Goal: Navigation & Orientation: Find specific page/section

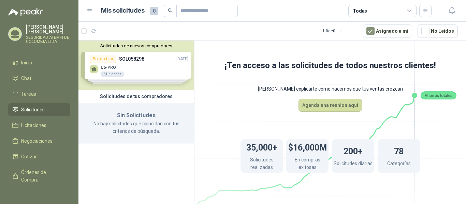
click at [154, 71] on div "Solicitudes de nuevos compradores Por cotizar SOL058298 [DATE] U6-PRO 6 Unidade…" at bounding box center [136, 65] width 116 height 49
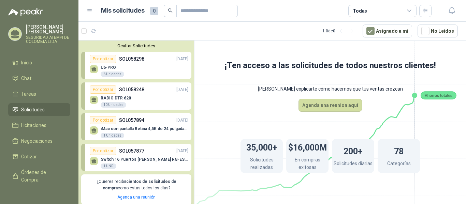
click at [147, 69] on div "U6-PRO 6 Unidades" at bounding box center [139, 70] width 99 height 14
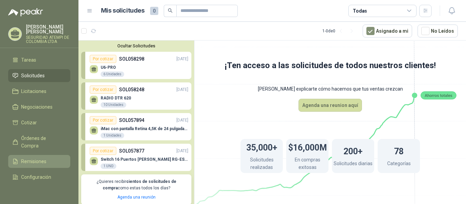
scroll to position [51, 0]
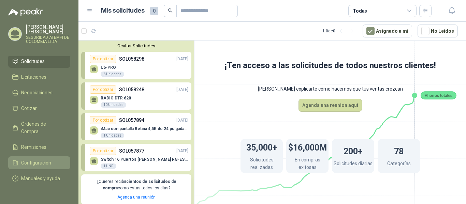
click at [40, 159] on span "Configuración" at bounding box center [36, 163] width 30 height 8
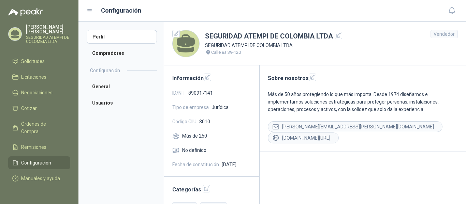
scroll to position [43, 0]
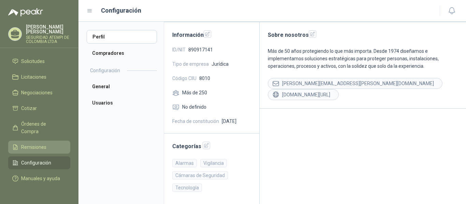
click at [44, 144] on span "Remisiones" at bounding box center [33, 148] width 25 height 8
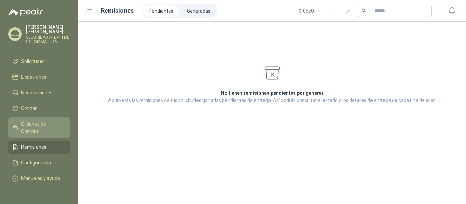
click at [33, 120] on span "Órdenes de Compra" at bounding box center [42, 127] width 43 height 15
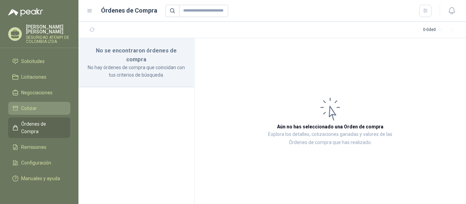
click at [27, 105] on span "Cotizar" at bounding box center [29, 109] width 16 height 8
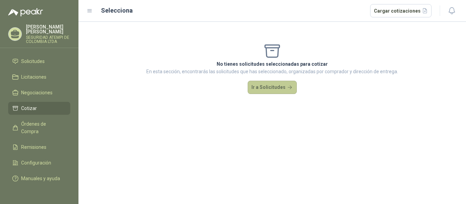
click at [275, 90] on button "Ir a Solicitudes" at bounding box center [272, 88] width 49 height 14
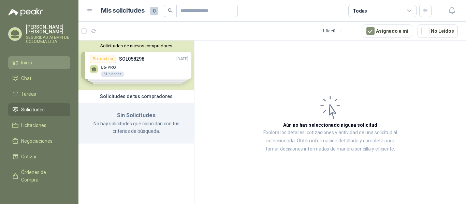
click at [32, 59] on span "Inicio" at bounding box center [26, 63] width 11 height 8
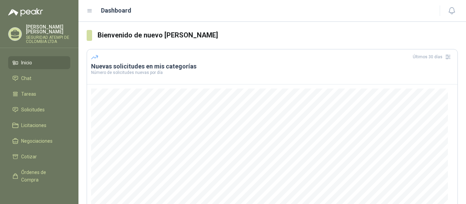
click at [54, 27] on p "[PERSON_NAME]" at bounding box center [48, 30] width 44 height 10
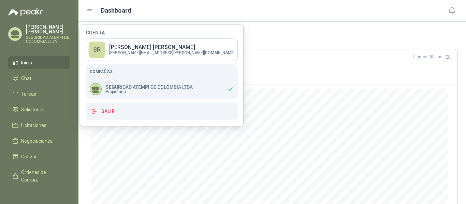
click at [142, 91] on span "Propietario" at bounding box center [149, 92] width 87 height 4
click at [28, 75] on span "Chat" at bounding box center [26, 79] width 10 height 8
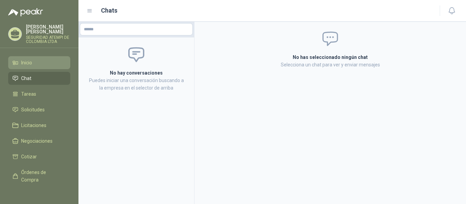
click at [32, 59] on span "Inicio" at bounding box center [26, 63] width 11 height 8
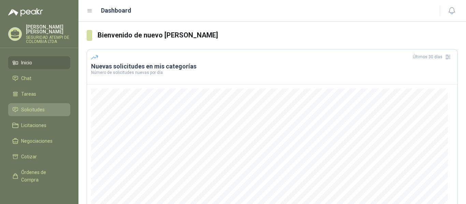
click at [37, 103] on link "Solicitudes" at bounding box center [39, 109] width 62 height 13
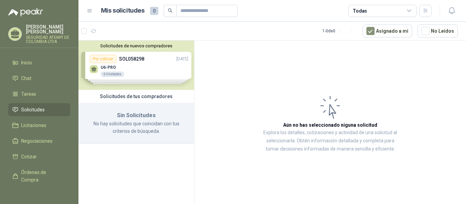
click at [153, 122] on p "No hay solicitudes que coincidan con tus criterios de búsqueda." at bounding box center [136, 127] width 99 height 15
